Goal: Task Accomplishment & Management: Complete application form

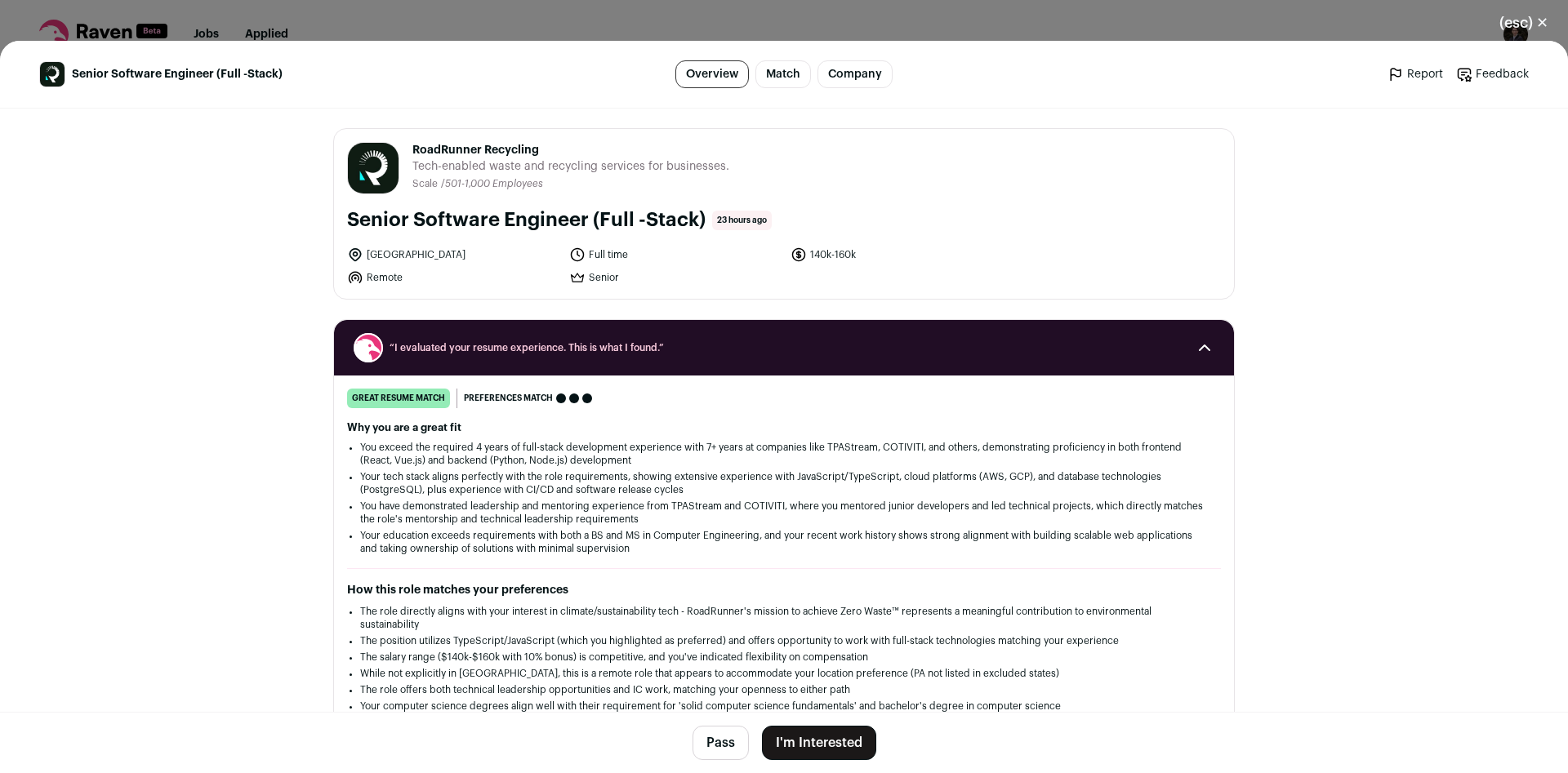
click at [822, 742] on button "I'm Interested" at bounding box center [819, 743] width 114 height 35
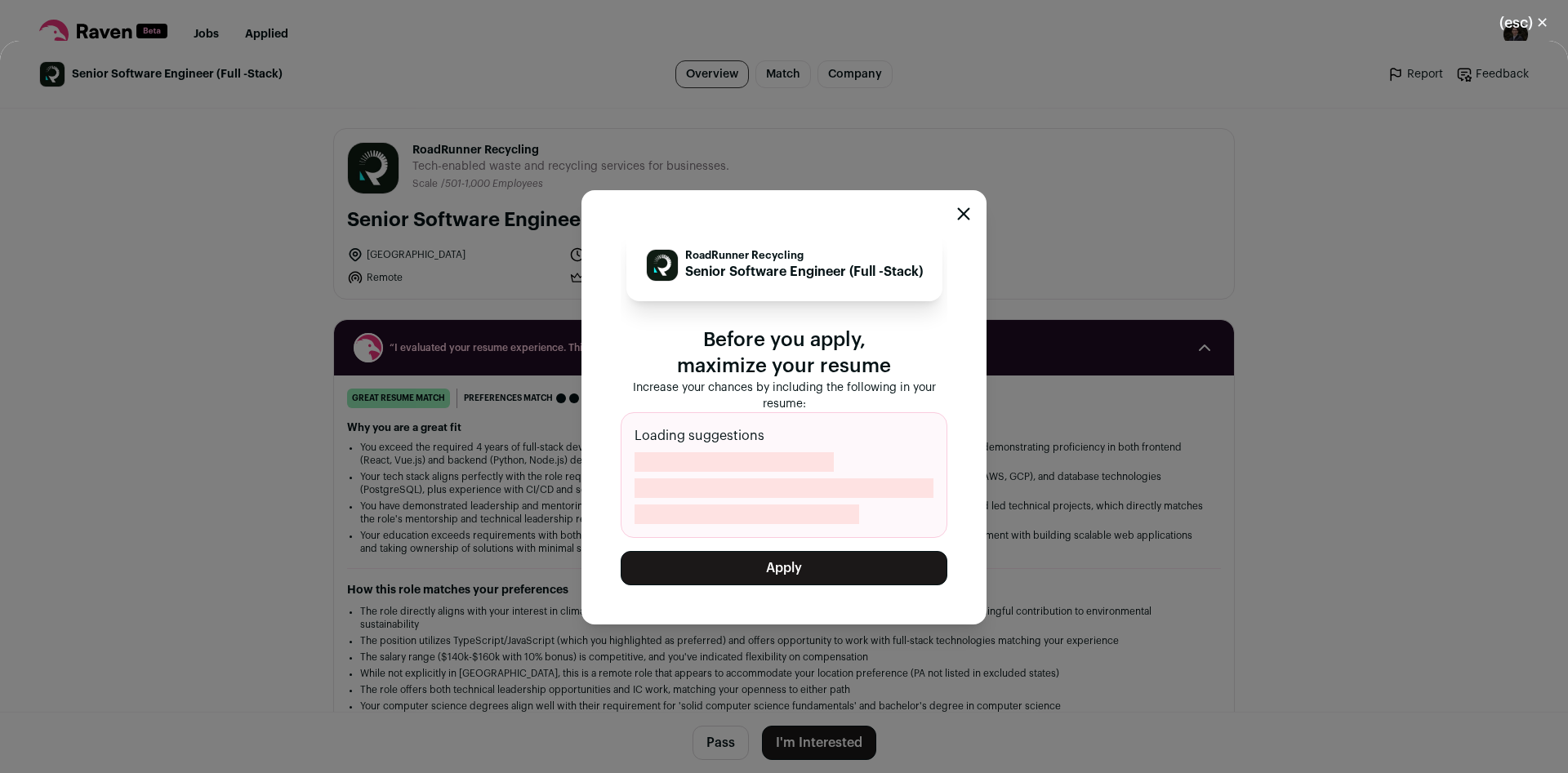
click at [845, 570] on button "Apply" at bounding box center [783, 569] width 326 height 35
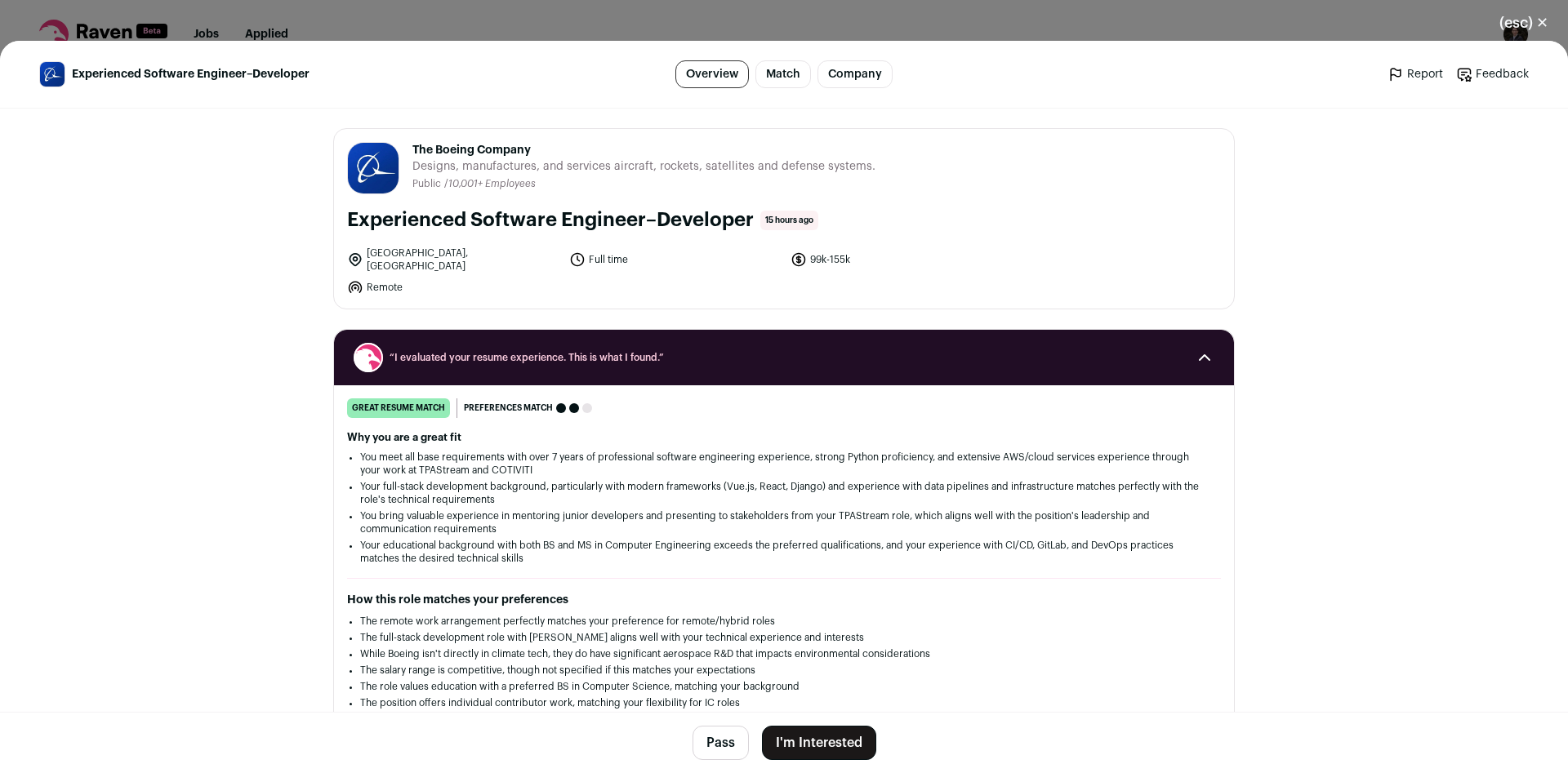
click at [817, 748] on button "I'm Interested" at bounding box center [819, 743] width 114 height 35
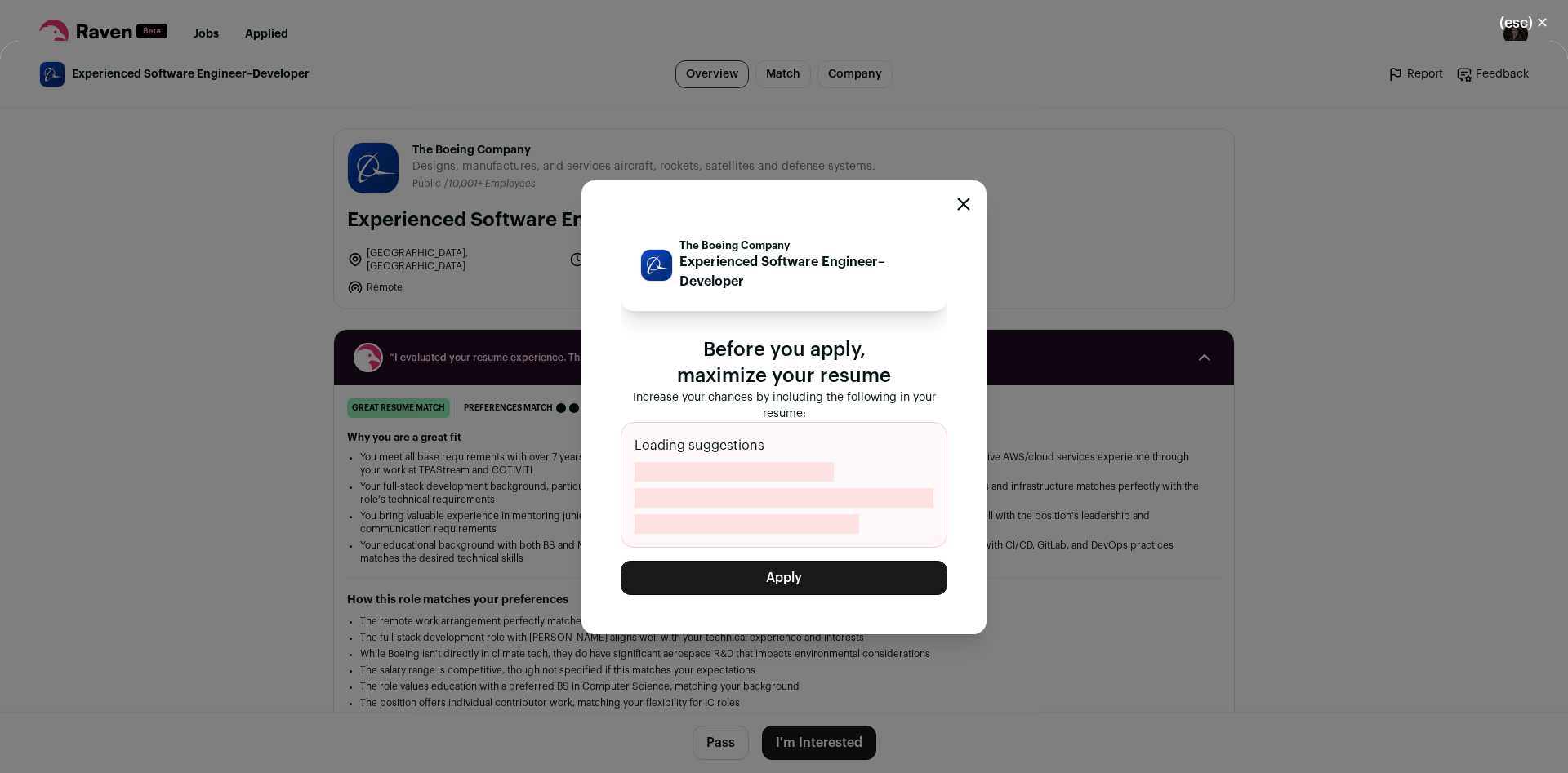
click at [832, 577] on button "Apply" at bounding box center [783, 578] width 326 height 35
